Goal: Transaction & Acquisition: Book appointment/travel/reservation

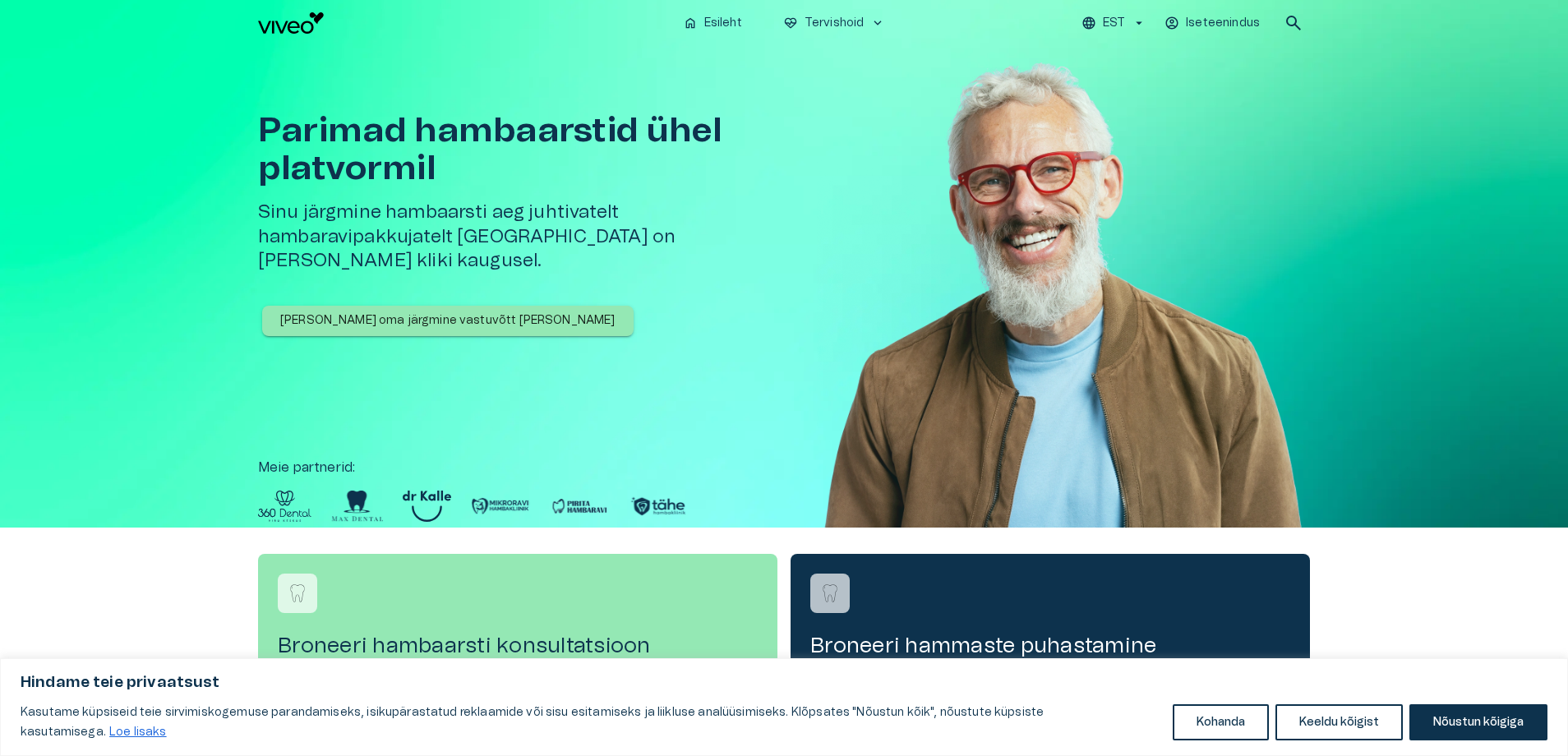
click at [469, 306] on button "[PERSON_NAME] oma järgmine vastuvõtt [PERSON_NAME]" at bounding box center [448, 320] width 371 height 30
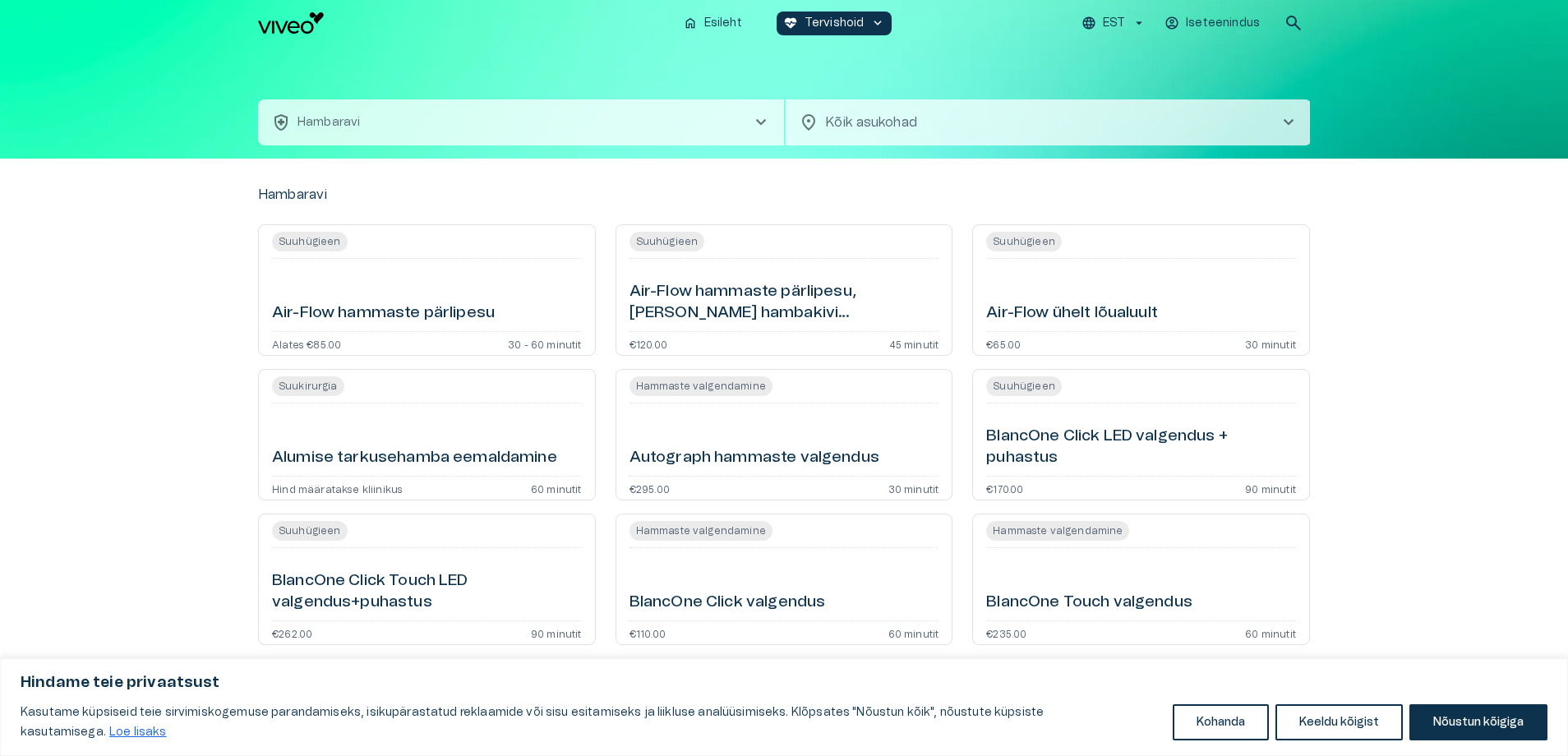
click at [447, 128] on button "health_and_safety [PERSON_NAME] chevron_right" at bounding box center [520, 122] width 526 height 46
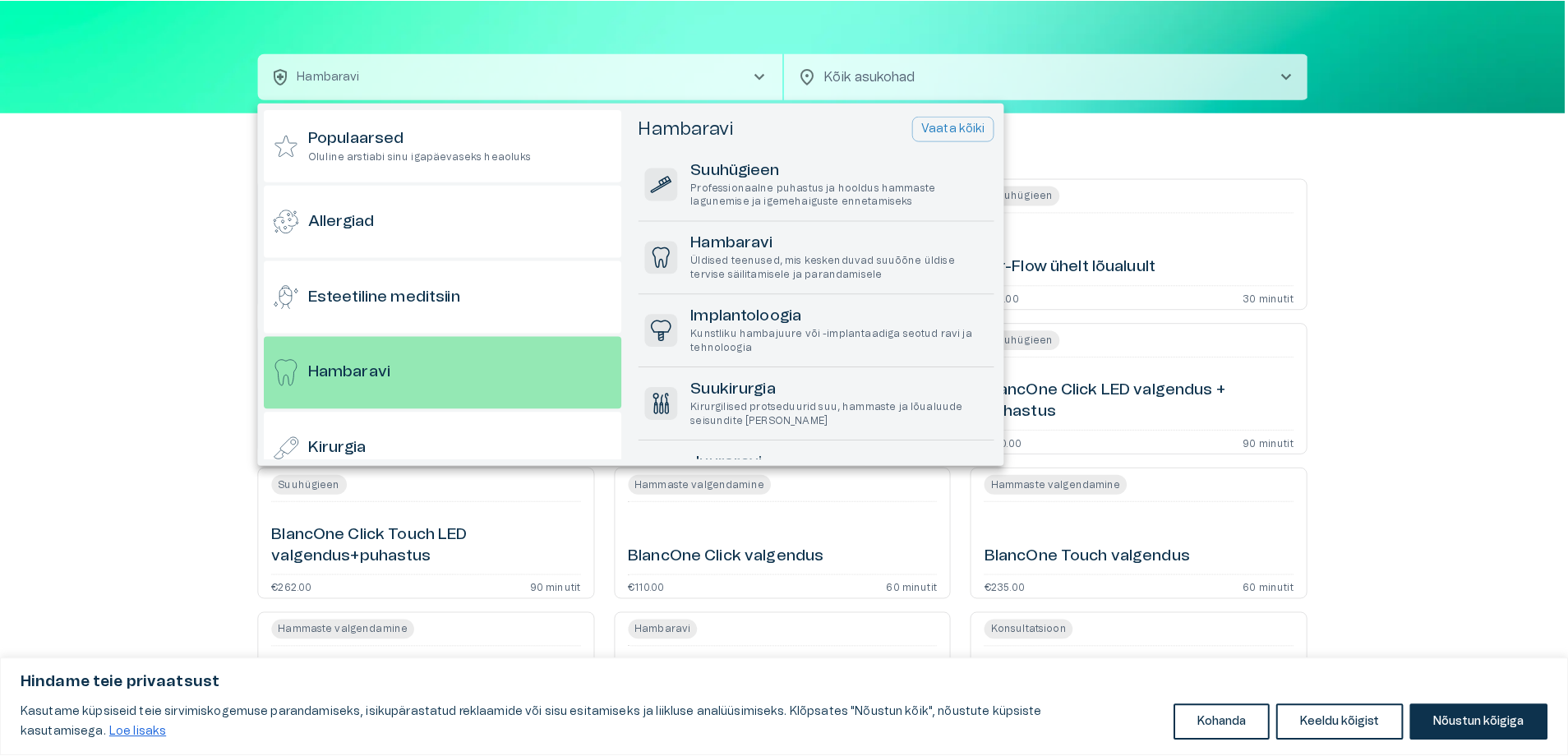
scroll to position [88, 0]
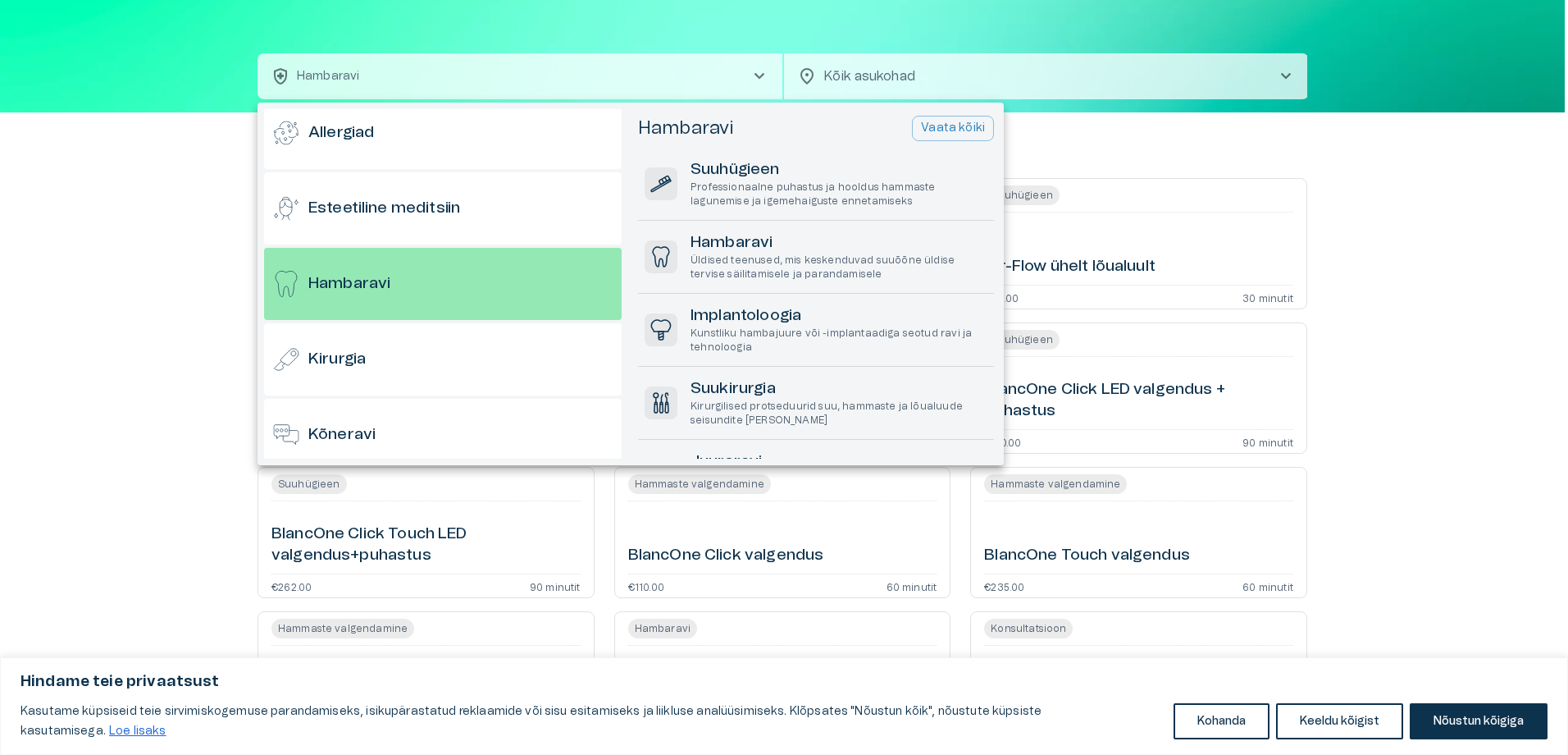
click at [201, 191] on div at bounding box center [784, 378] width 1568 height 755
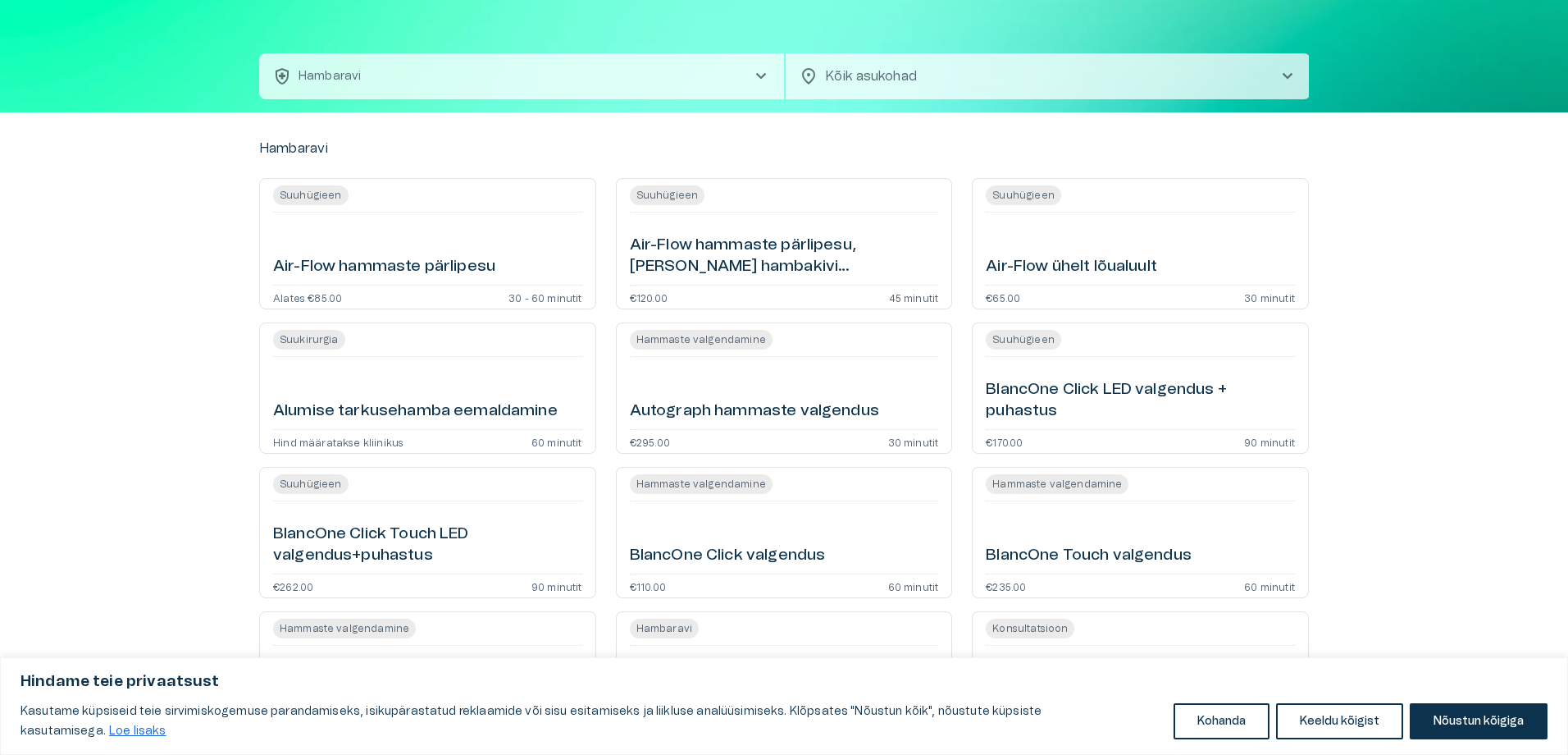
click at [992, 84] on body "Hindame teie privaatsust Kasutame küpsiseid teie sirvimiskogemuse parandamiseks…" at bounding box center [784, 332] width 1568 height 755
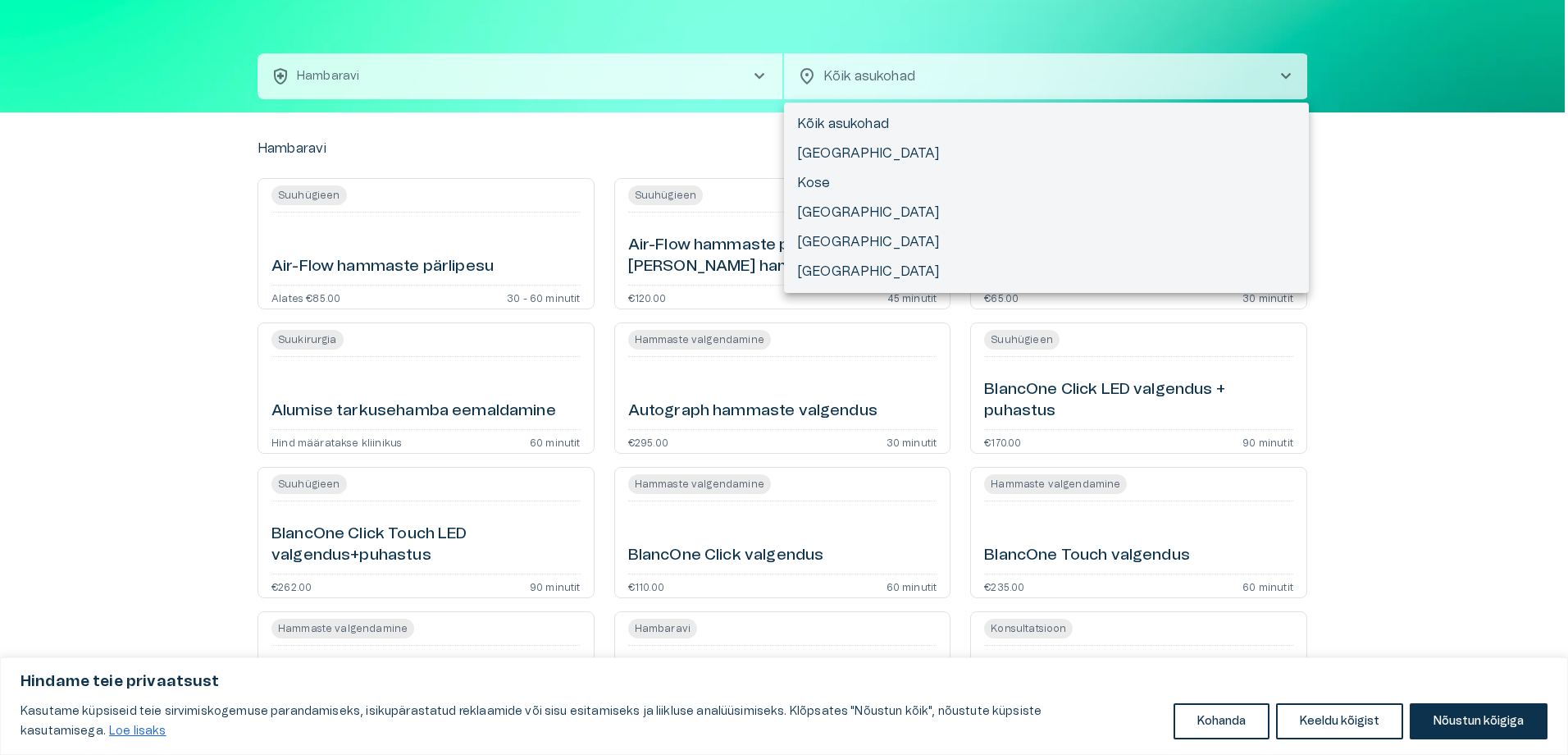
click at [486, 125] on div at bounding box center [784, 378] width 1568 height 755
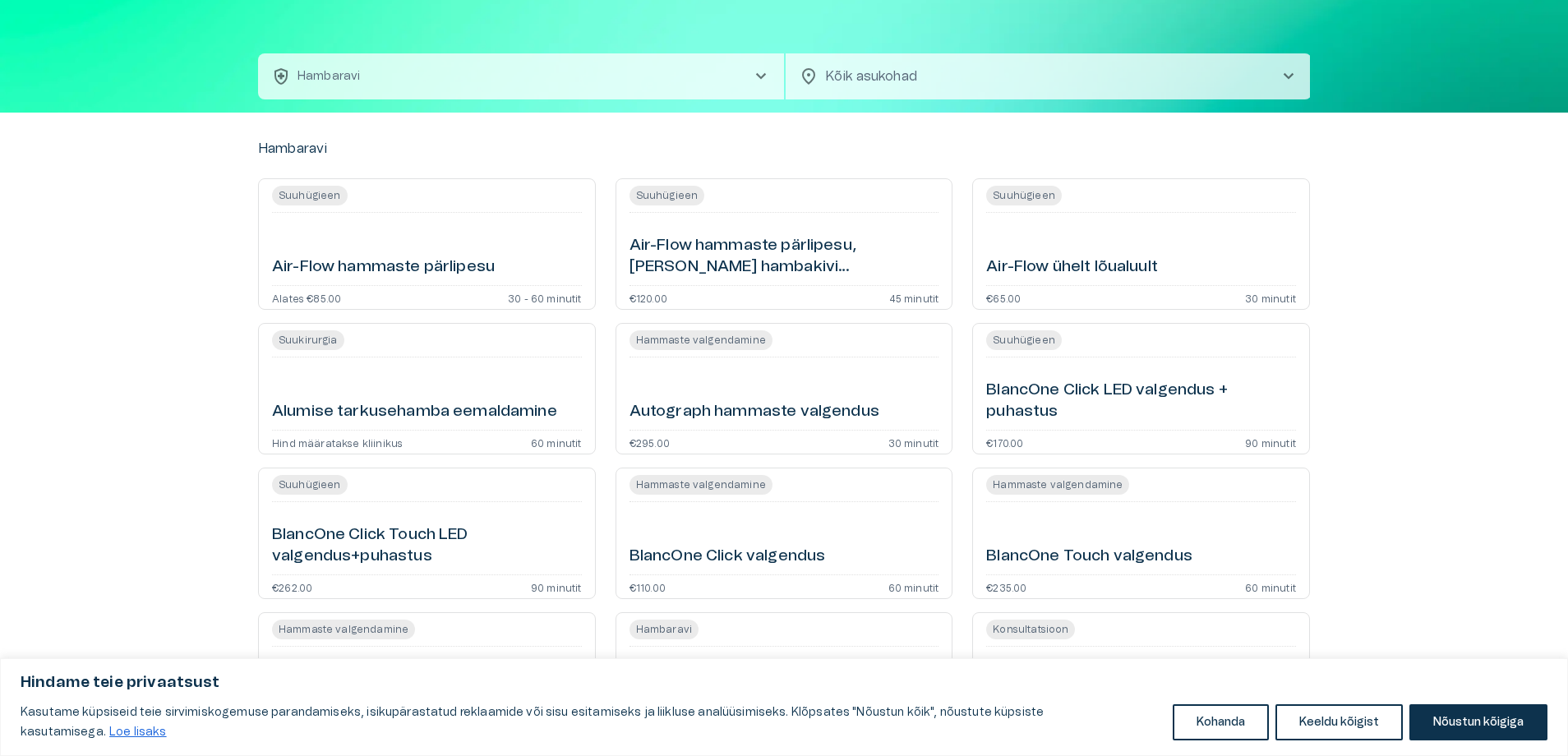
click at [1371, 80] on div "health_and_safety Hambaravi chevron_right location_on Kõik asukohad chevron_rig…" at bounding box center [784, 56] width 1568 height 113
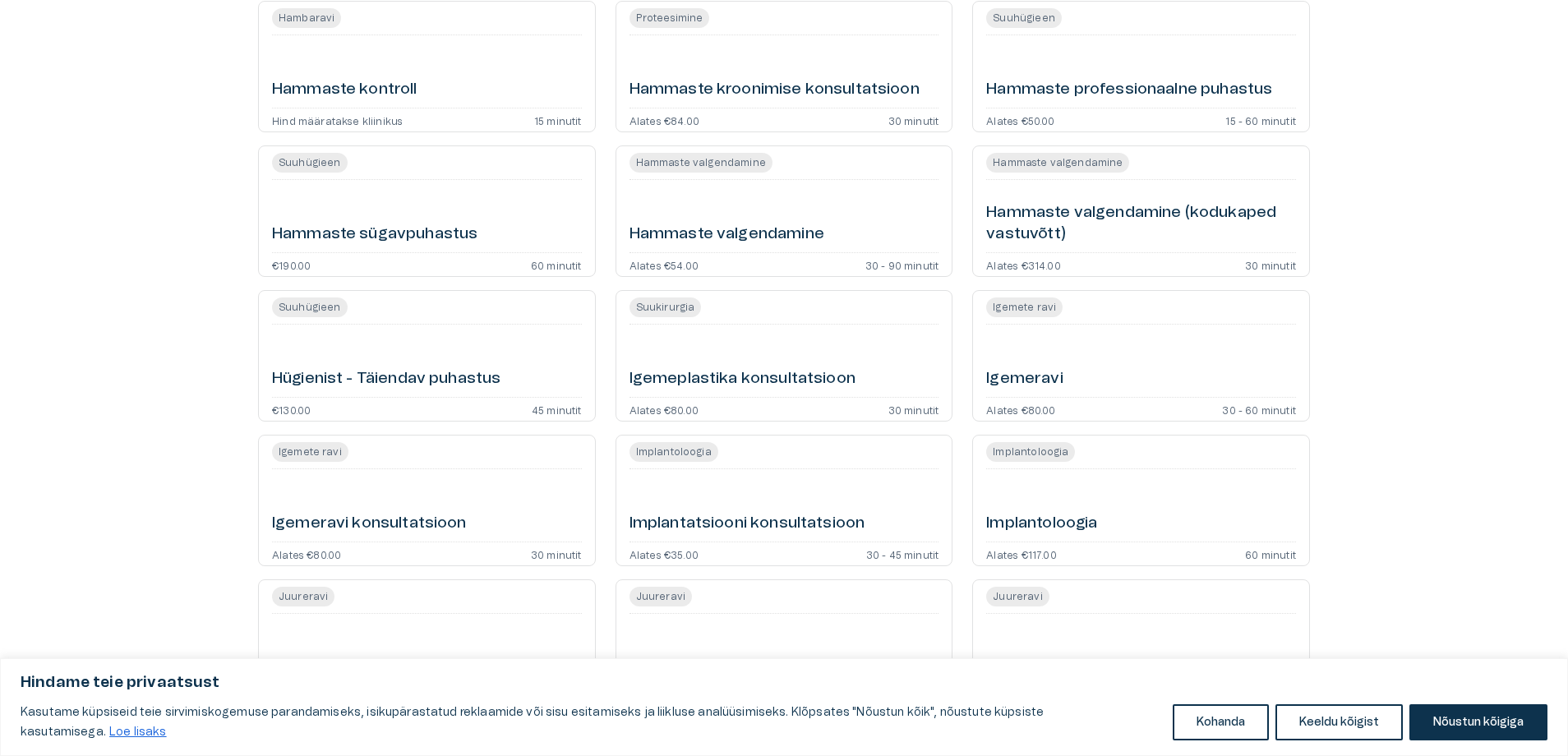
scroll to position [1854, 0]
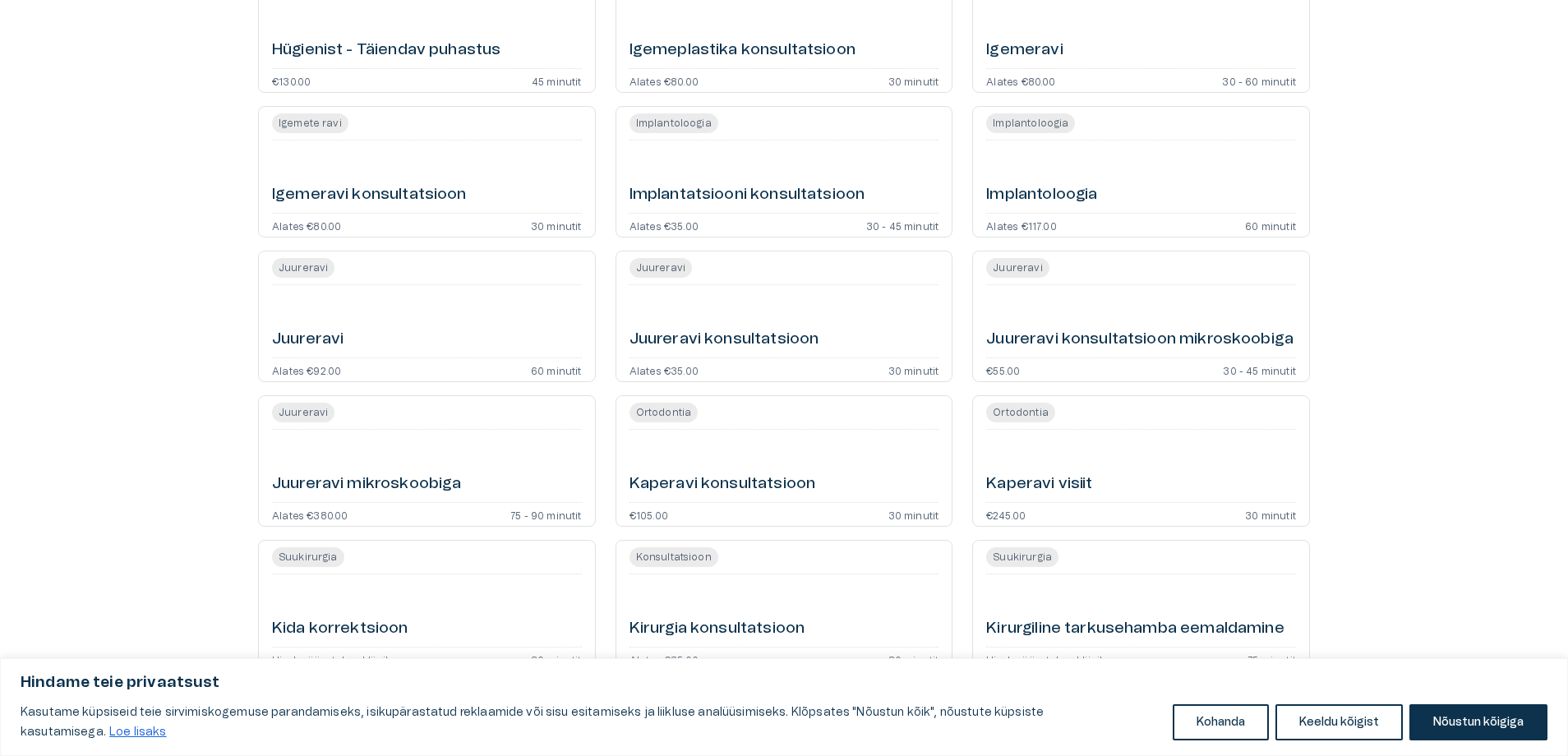
click at [1358, 748] on div "Hindame teie privaatsust Kasutame küpsiseid teie sirvimiskogemuse parandamiseks…" at bounding box center [784, 707] width 1568 height 98
click at [1356, 728] on button "Keeldu kõigist" at bounding box center [1339, 722] width 127 height 36
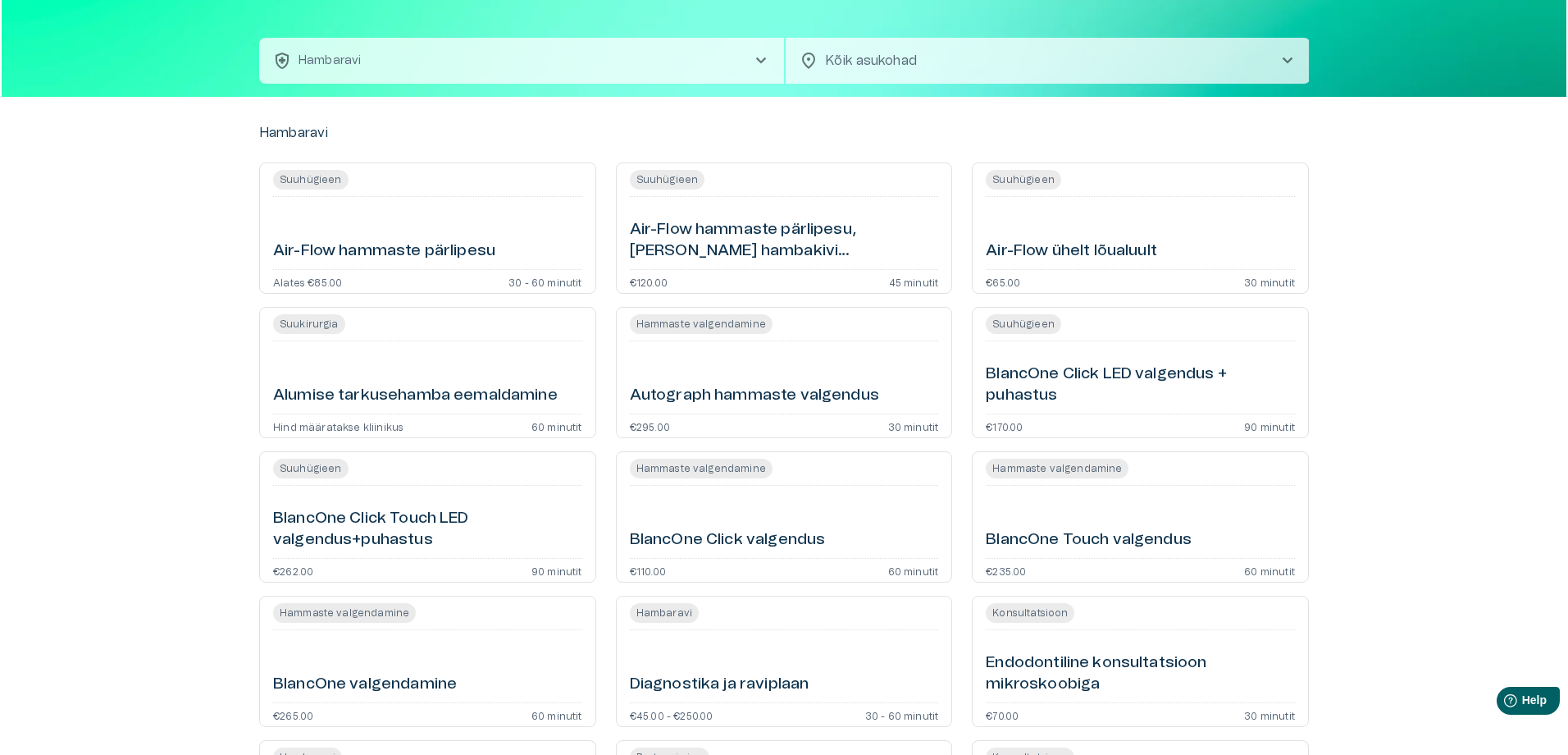
scroll to position [0, 0]
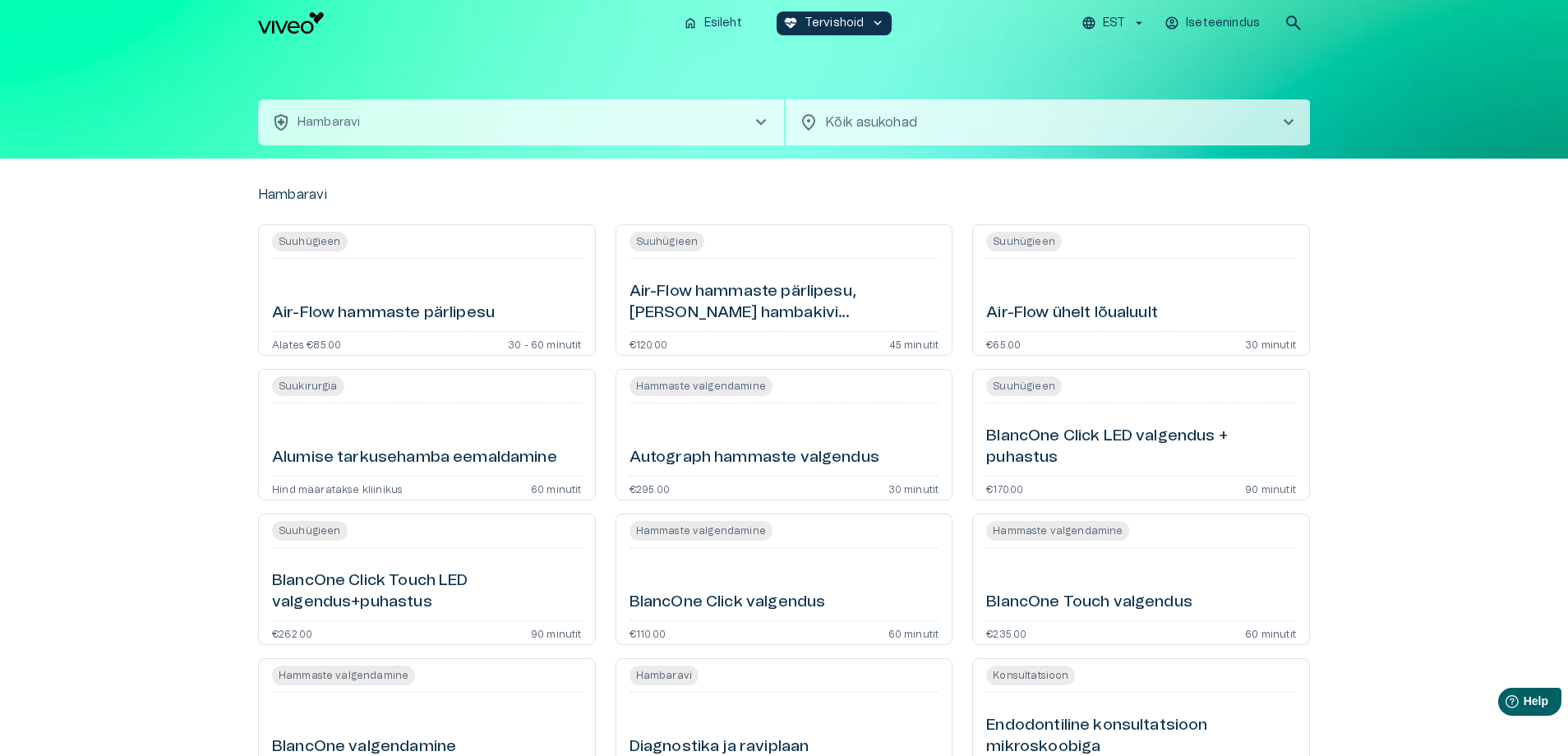
click at [902, 121] on body "Hindame teie privaatsust Kasutame küpsiseid teie sirvimiskogemuse parandamiseks…" at bounding box center [784, 378] width 1568 height 756
